Goal: Task Accomplishment & Management: Manage account settings

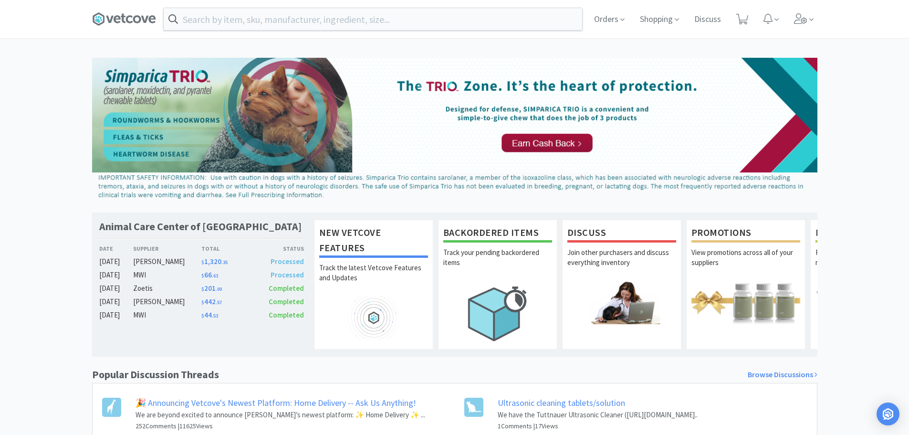
click at [610, 16] on span "Orders" at bounding box center [609, 19] width 38 height 38
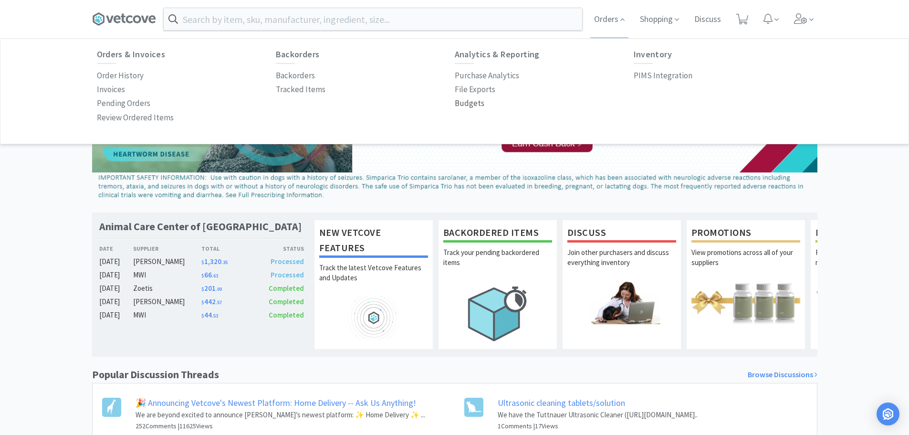
click at [462, 100] on p "Budgets" at bounding box center [470, 103] width 30 height 13
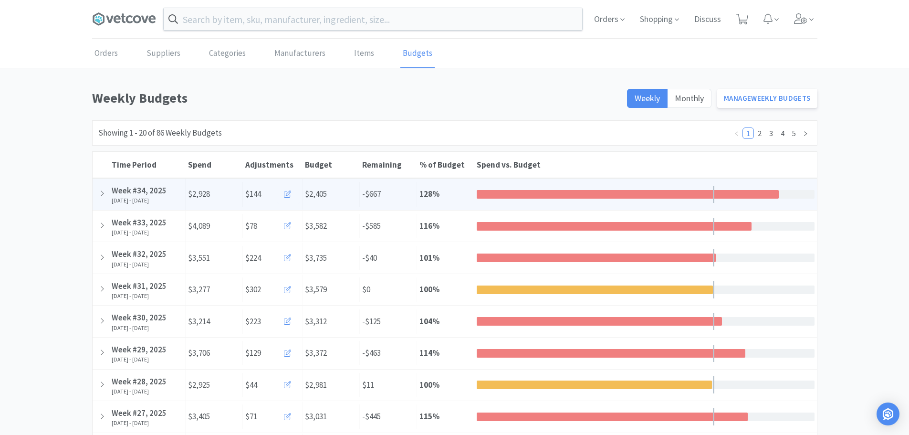
click at [289, 193] on icon at bounding box center [287, 193] width 7 height 7
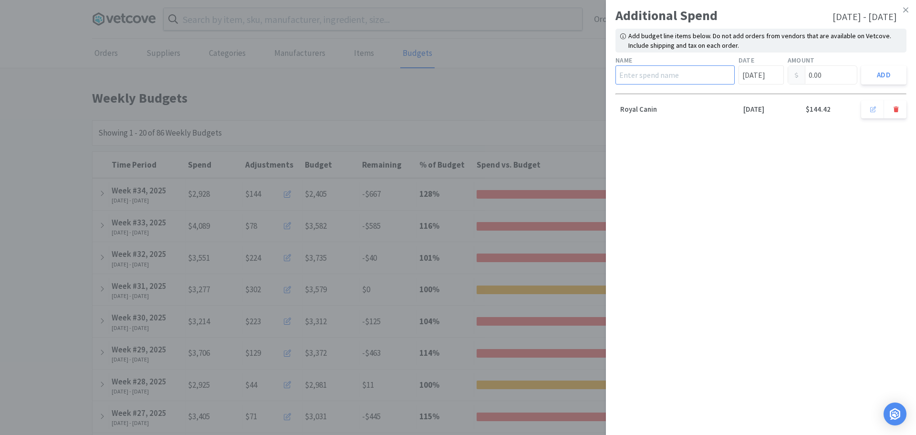
click at [642, 70] on input "text" at bounding box center [674, 74] width 119 height 19
type input "Walmart"
click at [769, 77] on input "[DATE]" at bounding box center [760, 74] width 45 height 19
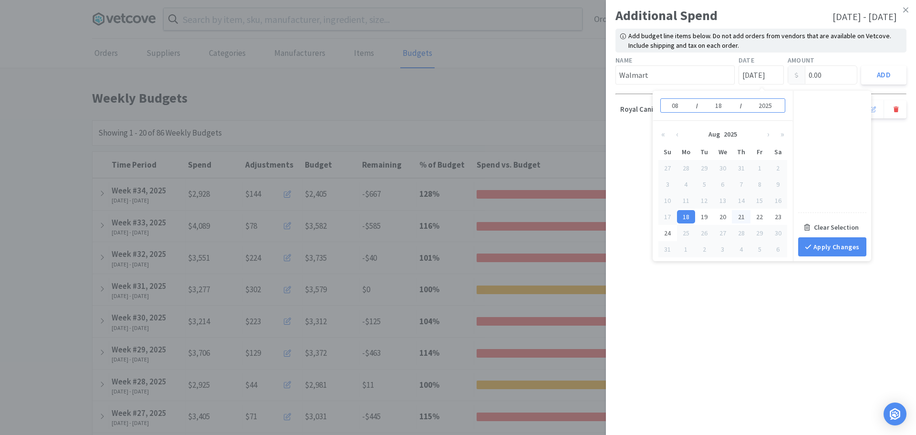
click at [746, 215] on div "21" at bounding box center [741, 216] width 19 height 13
type input "[DATE]"
type input "21"
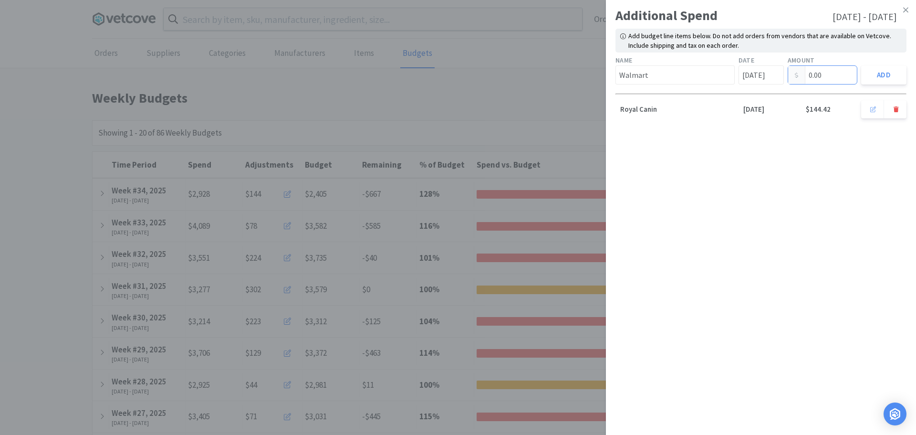
drag, startPoint x: 828, startPoint y: 73, endPoint x: 773, endPoint y: 73, distance: 54.4
click at [773, 73] on div "Name Walmart Date [DATE] Amount 0.00 Add" at bounding box center [760, 69] width 295 height 33
type input "47.54"
click at [897, 76] on button "Add" at bounding box center [883, 74] width 45 height 19
type input "[DATE]"
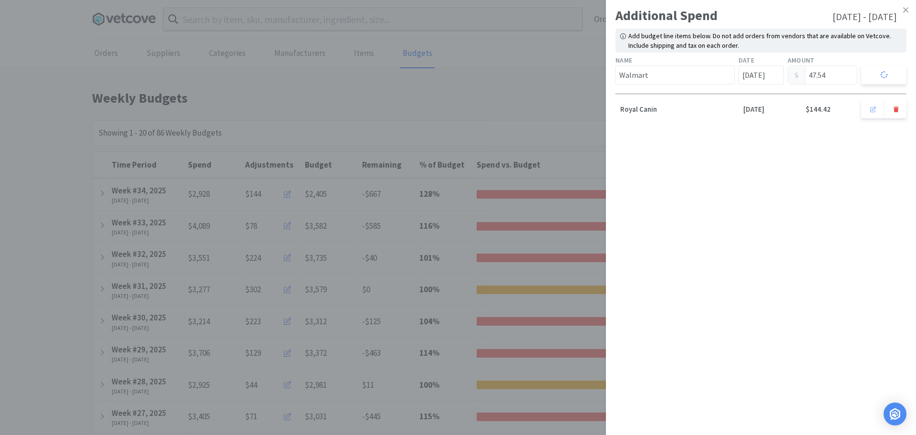
type input "0.00"
click at [655, 81] on input "text" at bounding box center [674, 74] width 119 height 19
type input "Dollar General"
click at [772, 77] on input "[DATE]" at bounding box center [760, 74] width 45 height 19
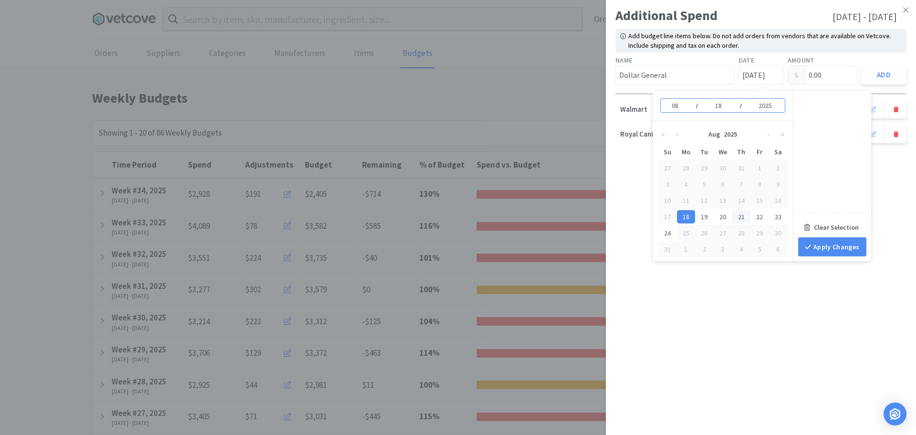
click at [744, 219] on div "21" at bounding box center [741, 216] width 19 height 13
type input "[DATE]"
type input "21"
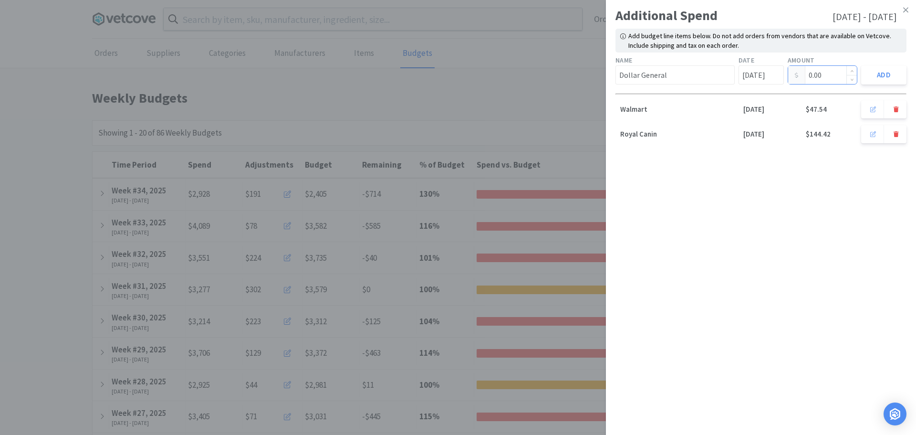
click at [828, 76] on input "0.00" at bounding box center [822, 75] width 69 height 18
drag, startPoint x: 832, startPoint y: 76, endPoint x: 741, endPoint y: 76, distance: 91.6
click at [741, 76] on div "Name Dollar General Date [DATE] Amount 0.0,010. Add" at bounding box center [760, 69] width 295 height 33
type input "10.53"
drag, startPoint x: 873, startPoint y: 72, endPoint x: 865, endPoint y: 75, distance: 8.5
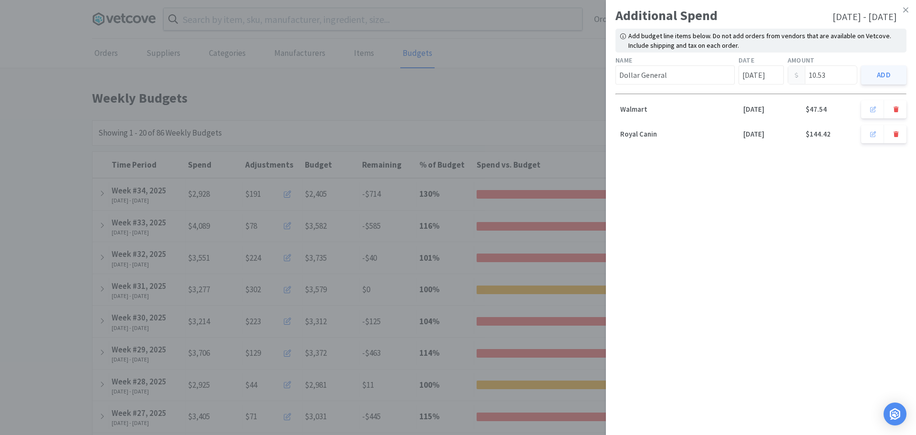
click at [873, 72] on button "Add" at bounding box center [883, 74] width 45 height 19
type input "[DATE]"
type input "0.00"
click at [904, 11] on icon at bounding box center [905, 9] width 5 height 5
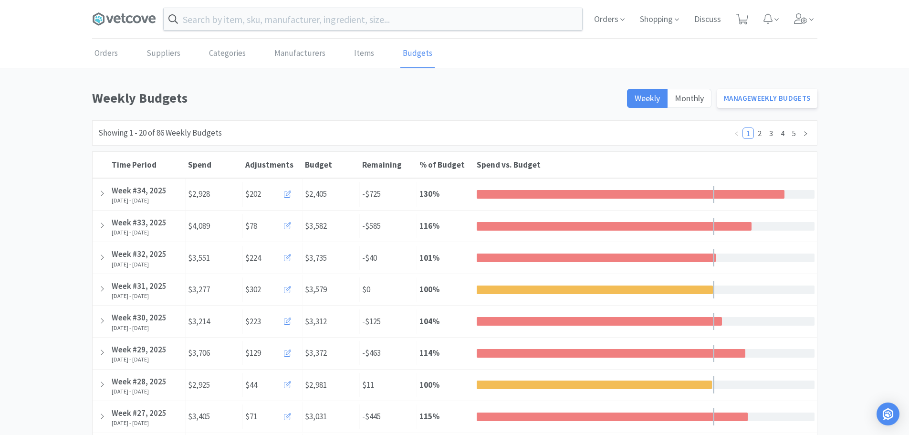
click at [398, 93] on h1 "Weekly Budgets" at bounding box center [356, 97] width 529 height 21
drag, startPoint x: 605, startPoint y: 20, endPoint x: 560, endPoint y: 32, distance: 46.6
click at [605, 19] on span "Orders" at bounding box center [609, 19] width 38 height 38
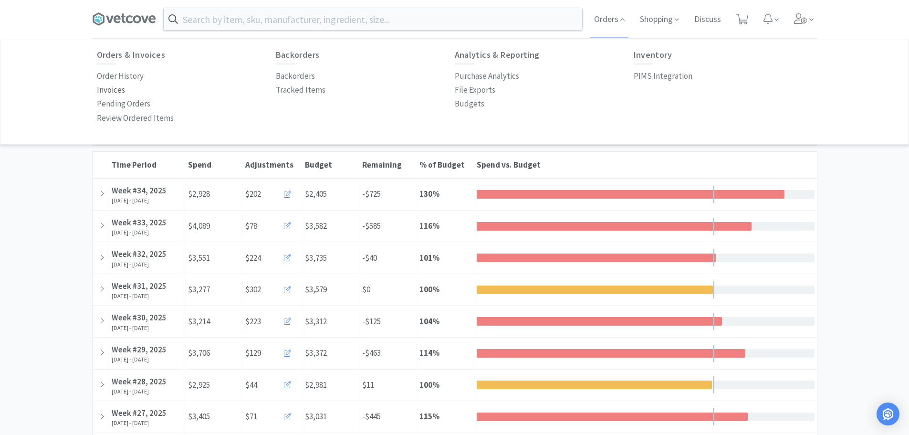
click at [113, 95] on p "Invoices" at bounding box center [111, 89] width 28 height 13
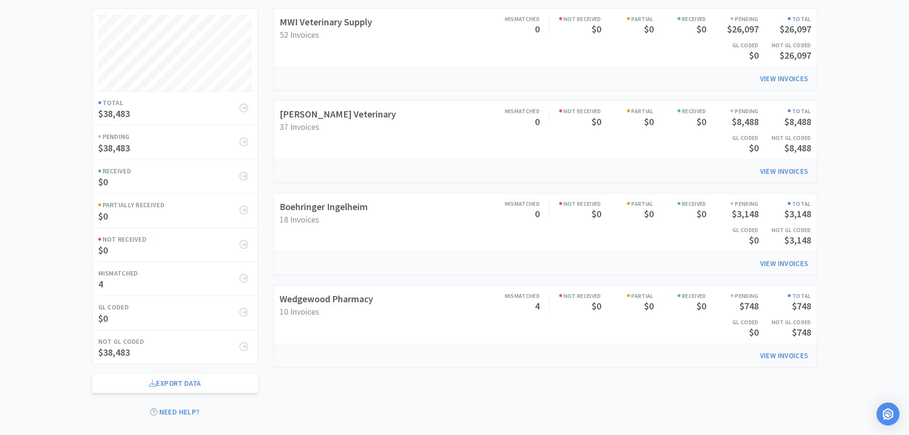
scroll to position [143, 0]
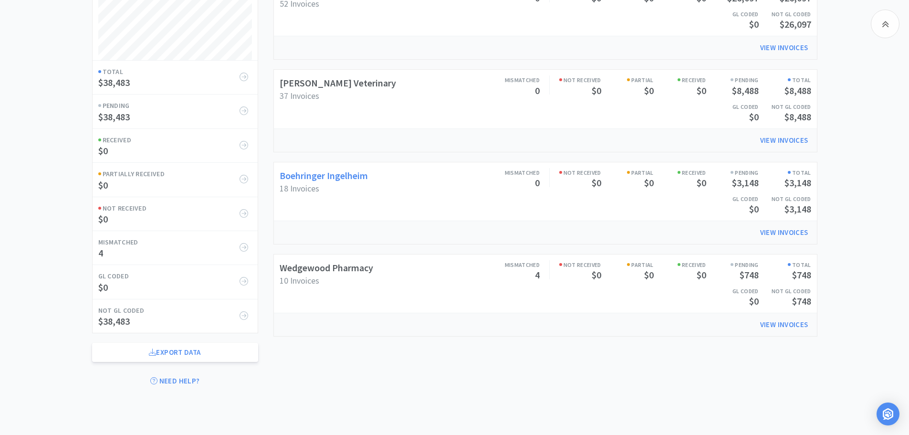
click at [335, 177] on link "Boehringer Ingelheim" at bounding box center [324, 175] width 88 height 12
